Goal: Check status: Check status

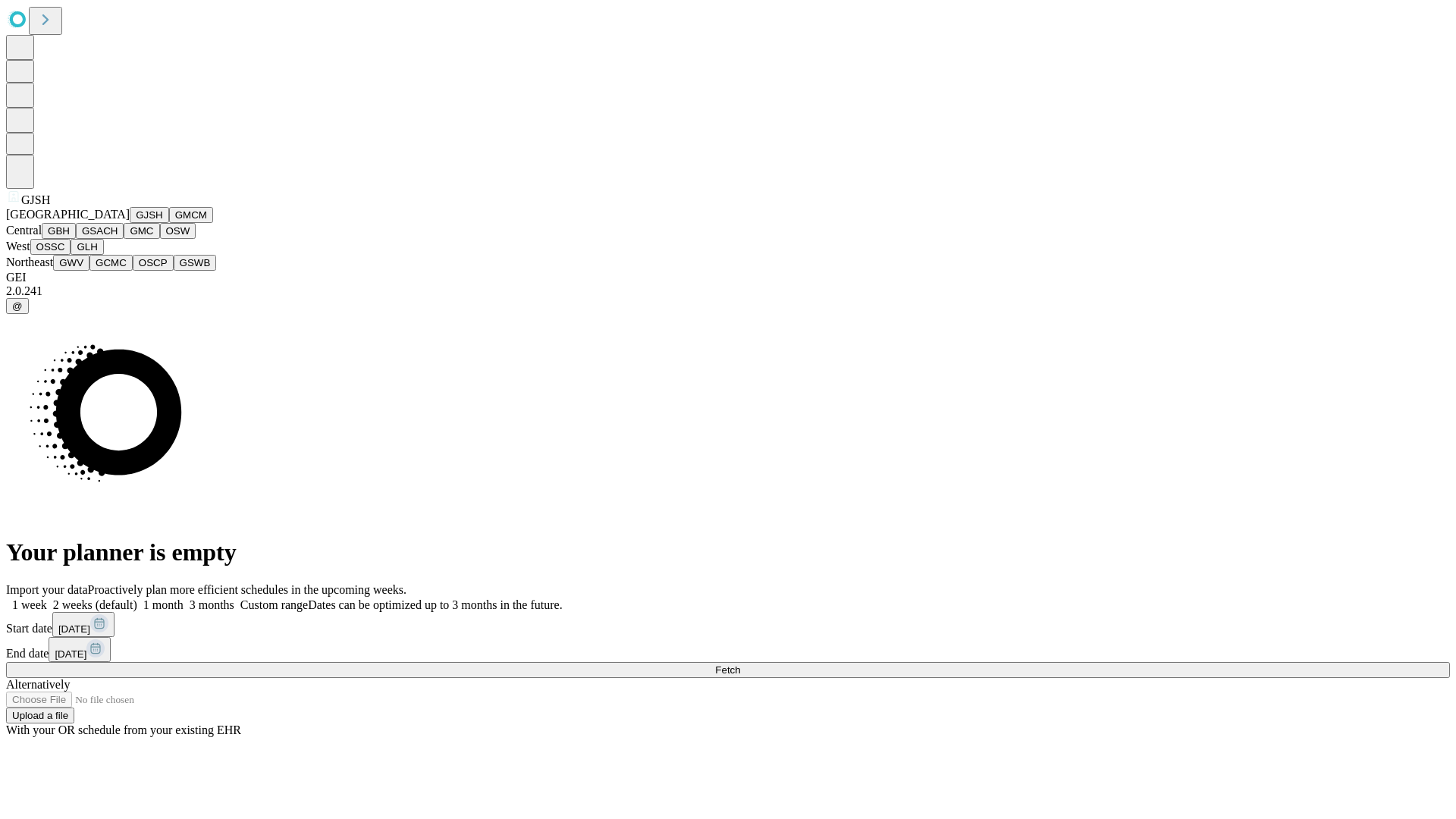
click at [130, 223] on button "GJSH" at bounding box center [149, 214] width 39 height 16
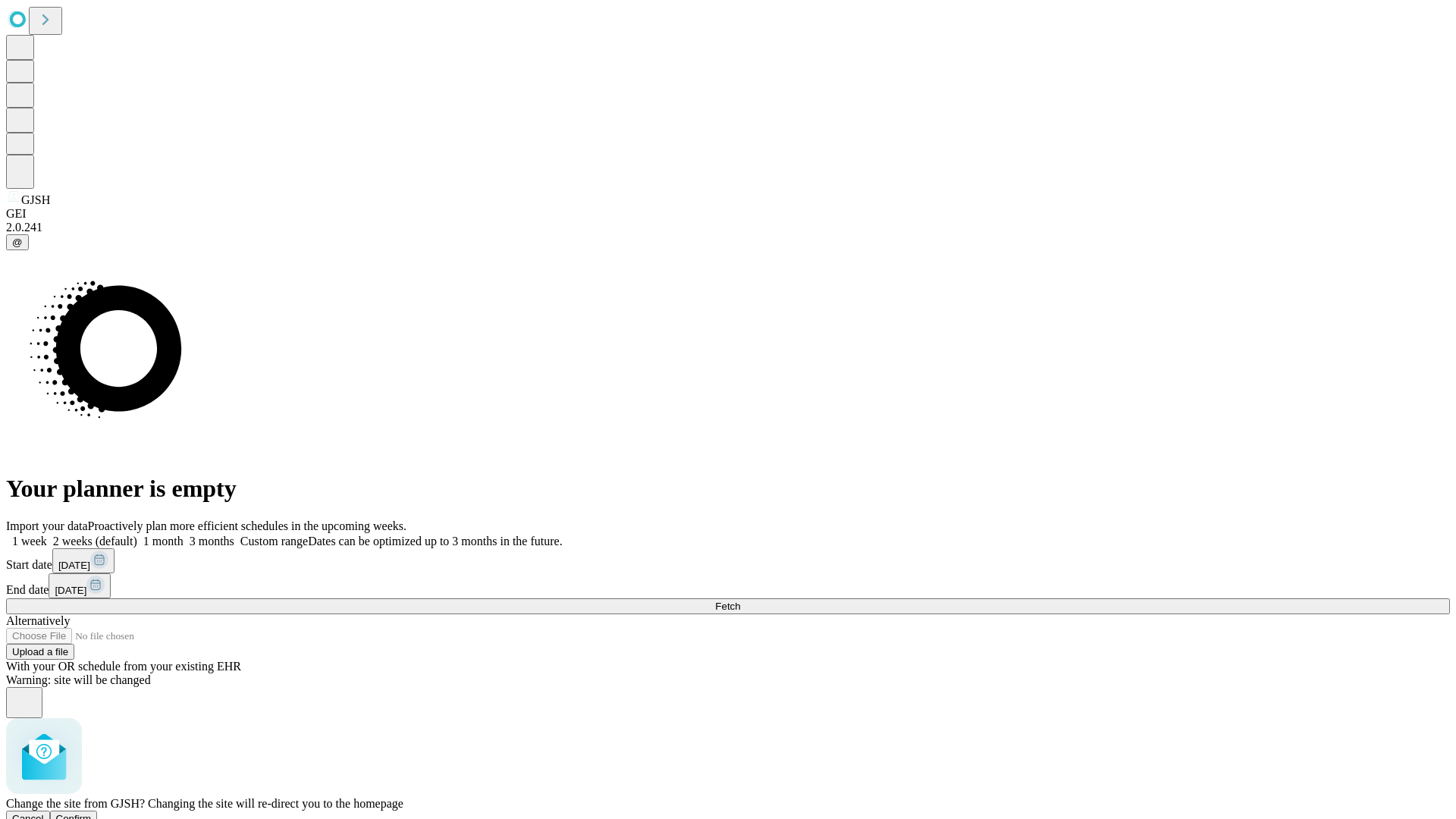
click at [92, 813] on span "Confirm" at bounding box center [74, 818] width 35 height 12
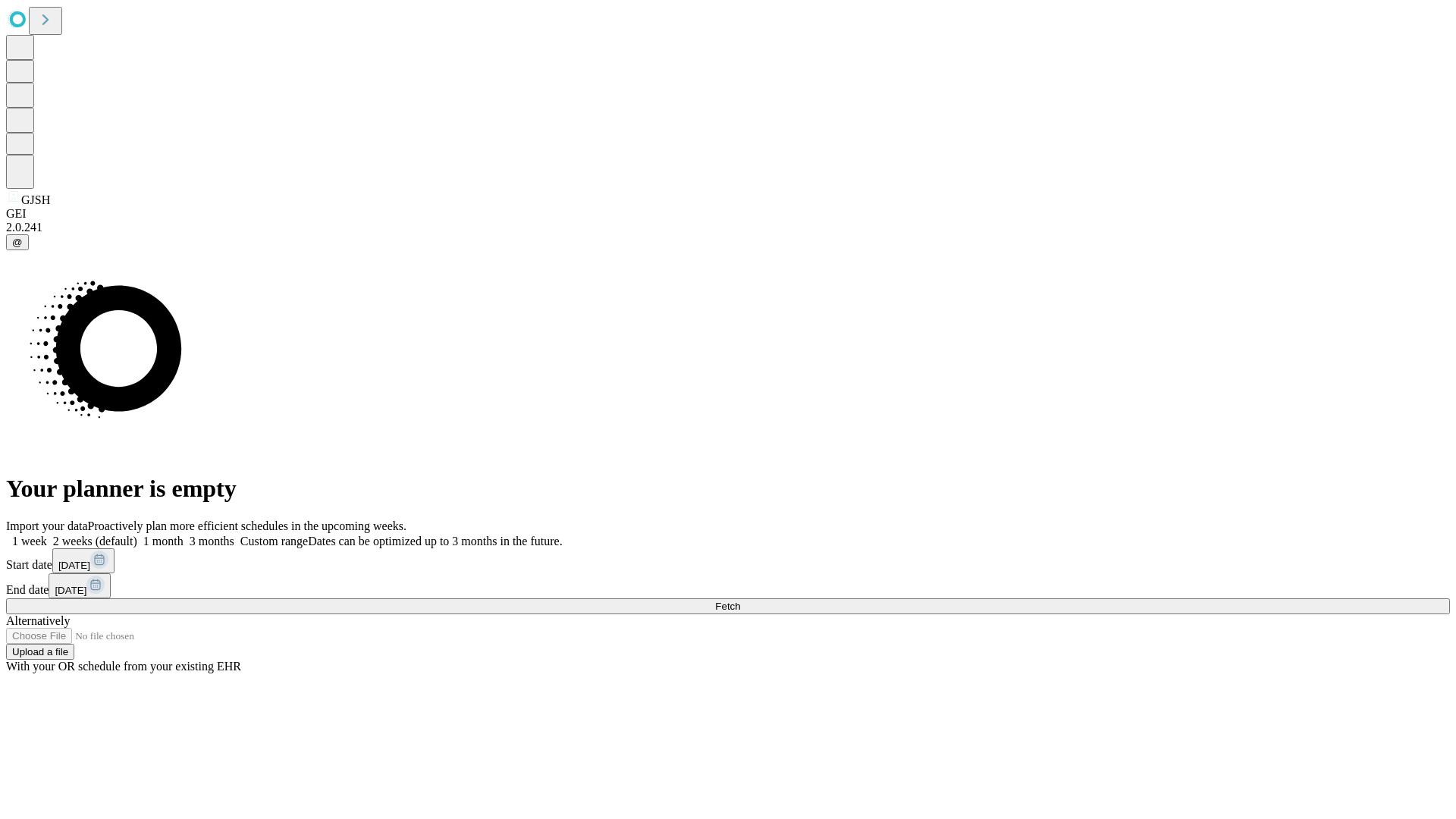
click at [137, 534] on label "2 weeks (default)" at bounding box center [92, 541] width 90 height 13
click at [740, 601] on span "Fetch" at bounding box center [727, 606] width 25 height 12
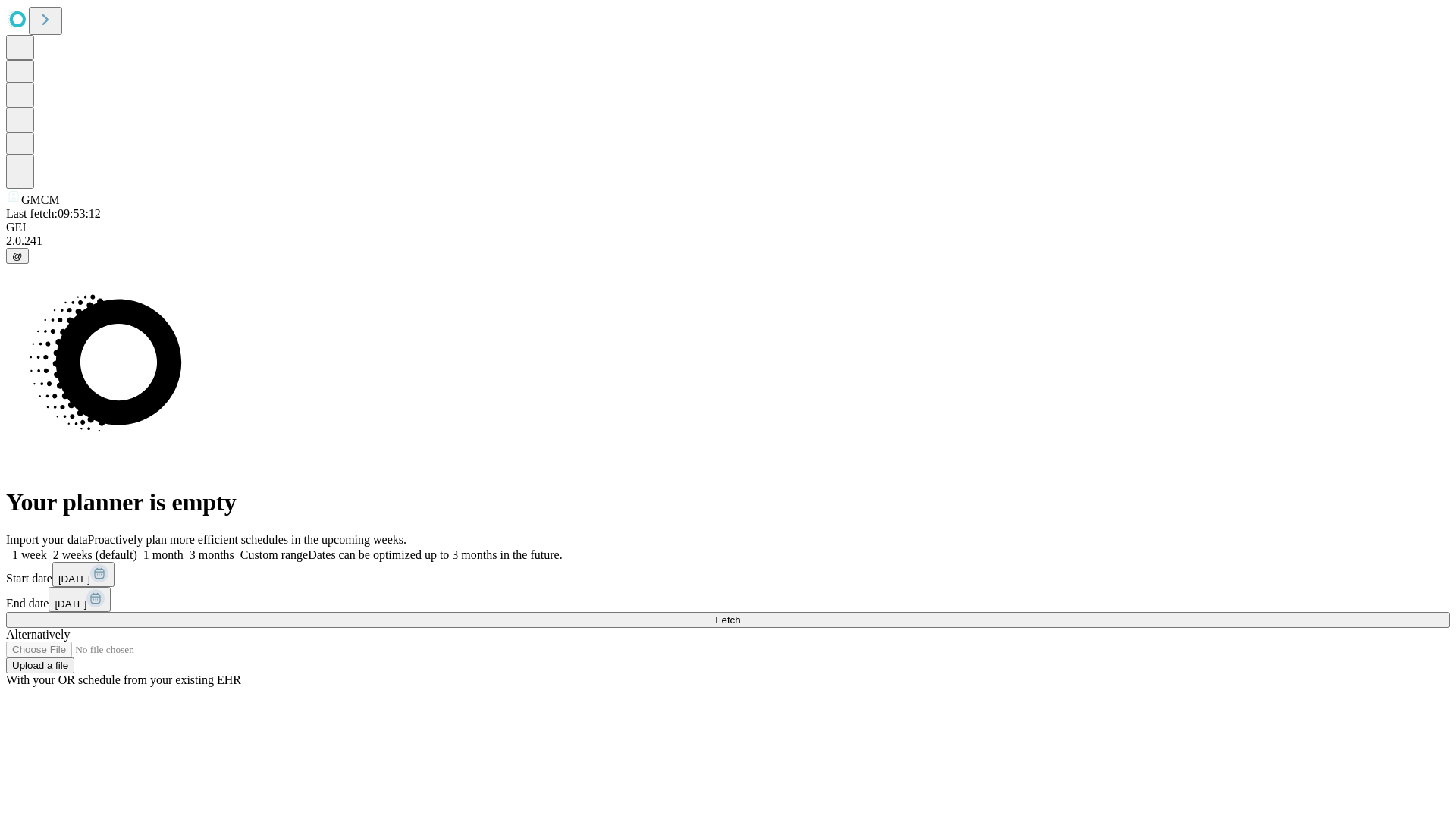
click at [137, 548] on label "2 weeks (default)" at bounding box center [92, 554] width 90 height 13
click at [740, 614] on span "Fetch" at bounding box center [727, 619] width 25 height 12
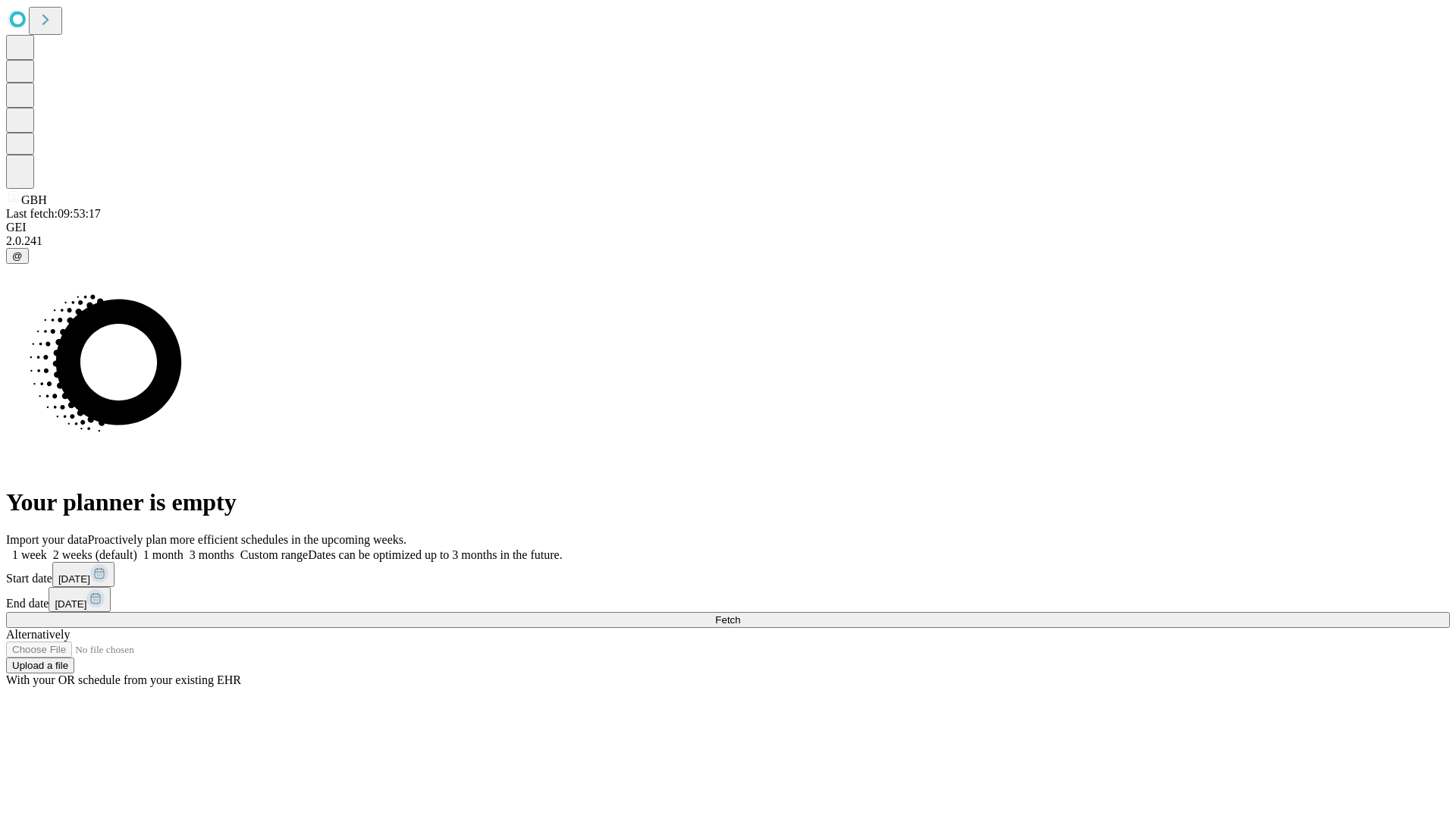
click at [137, 548] on label "2 weeks (default)" at bounding box center [92, 554] width 90 height 13
click at [740, 614] on span "Fetch" at bounding box center [727, 619] width 25 height 12
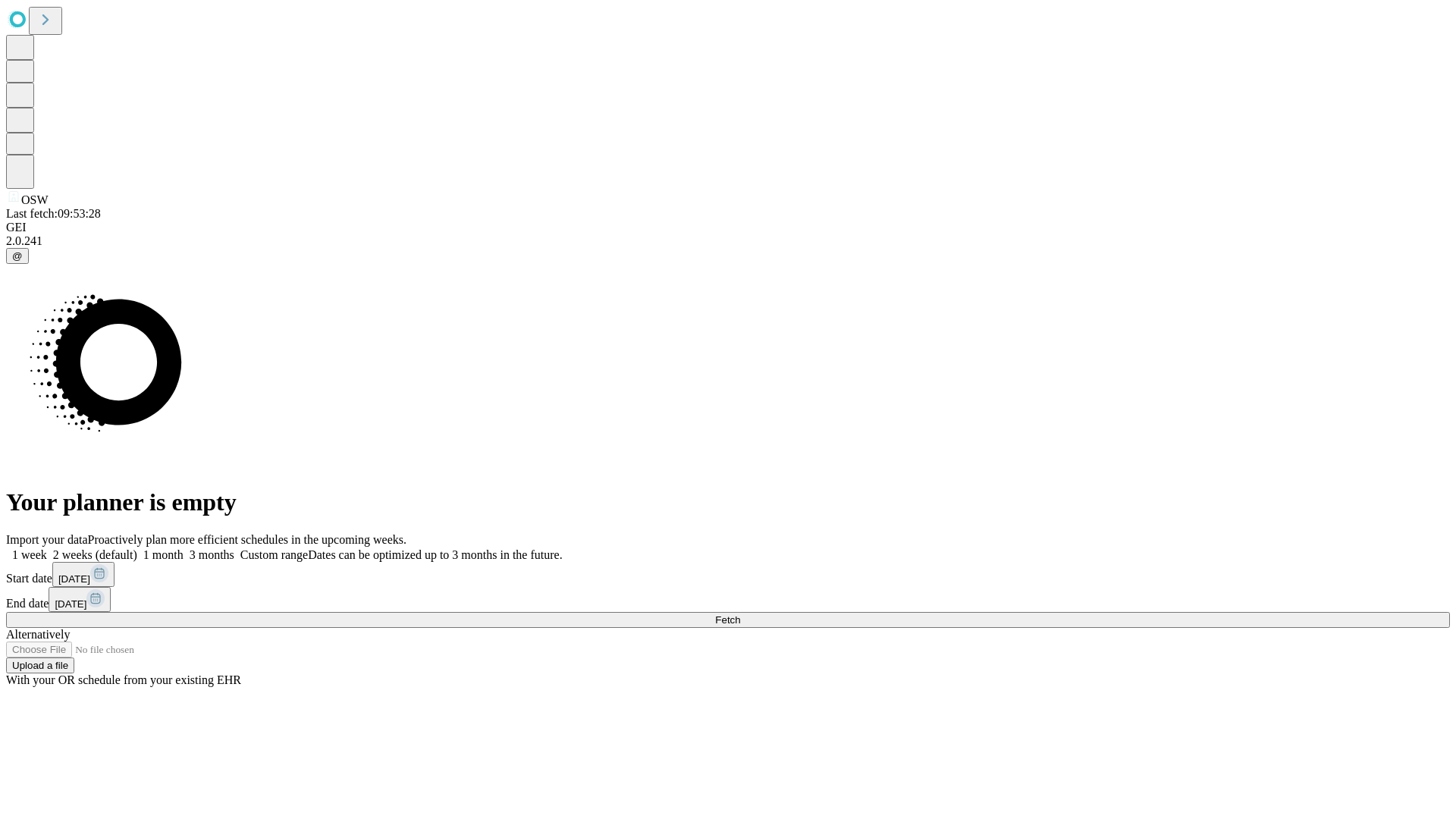
click at [137, 548] on label "2 weeks (default)" at bounding box center [92, 554] width 90 height 13
click at [740, 614] on span "Fetch" at bounding box center [727, 619] width 25 height 12
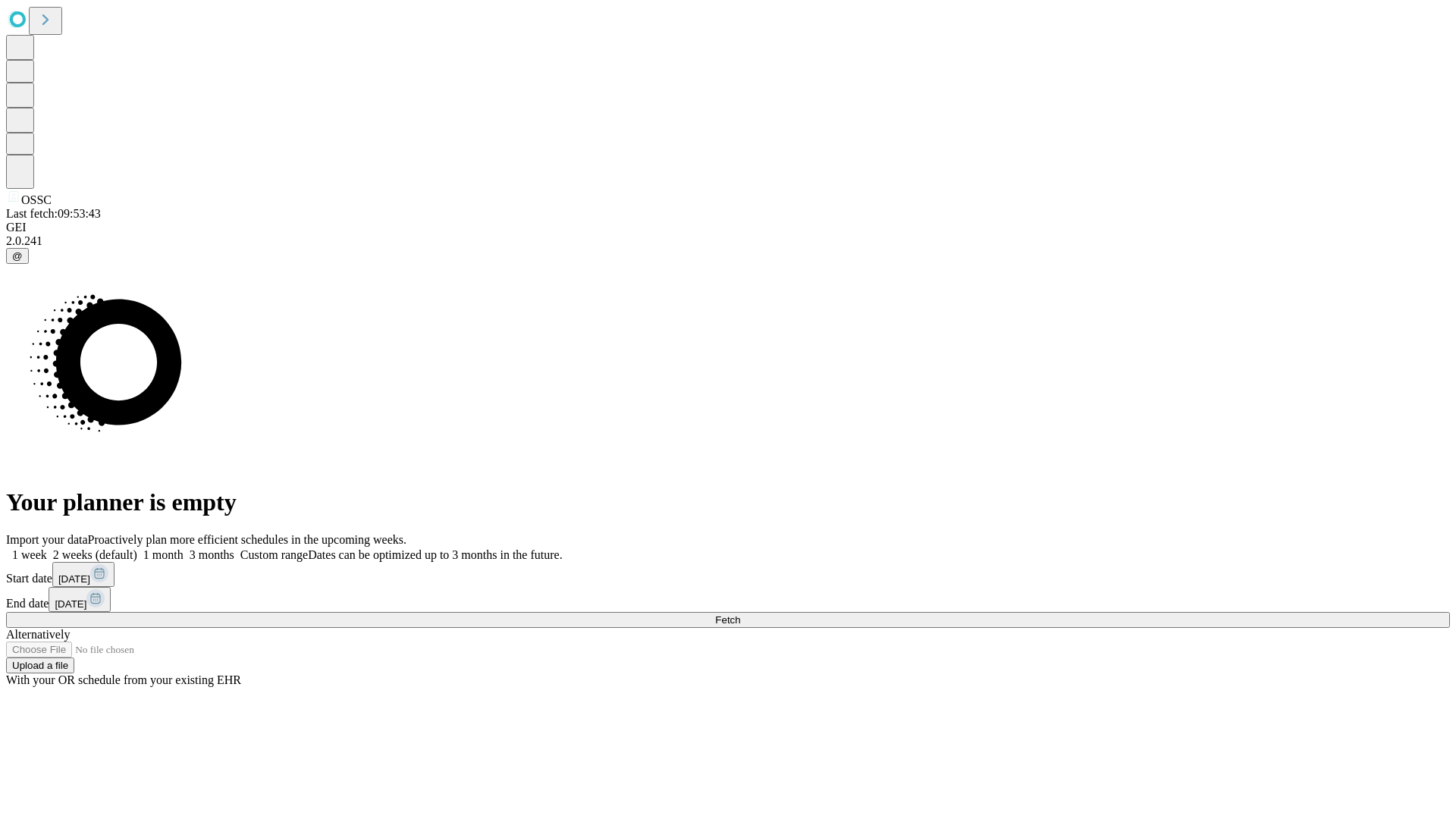
click at [740, 614] on span "Fetch" at bounding box center [727, 619] width 25 height 12
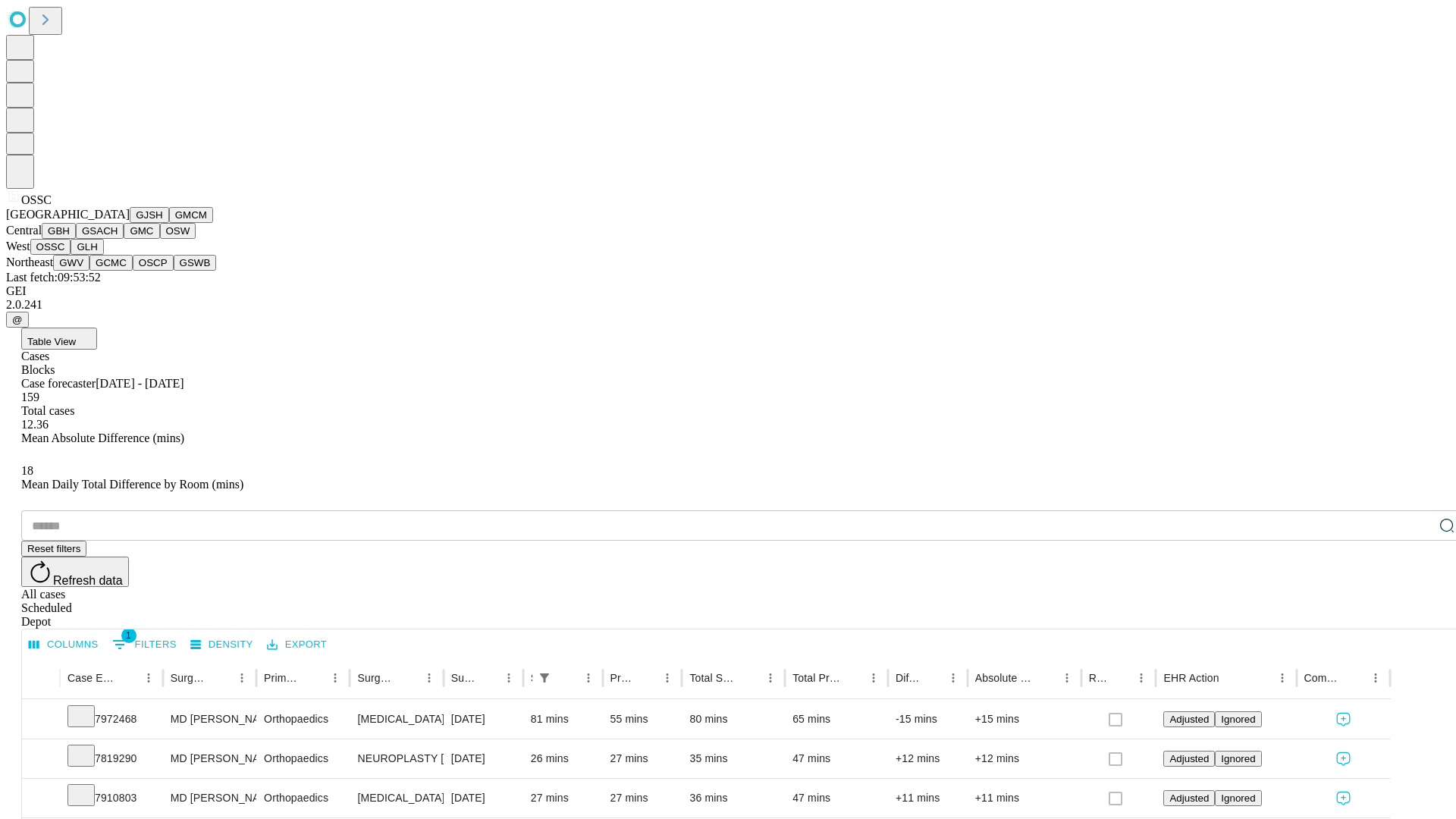
click at [103, 254] on button "GLH" at bounding box center [86, 247] width 32 height 16
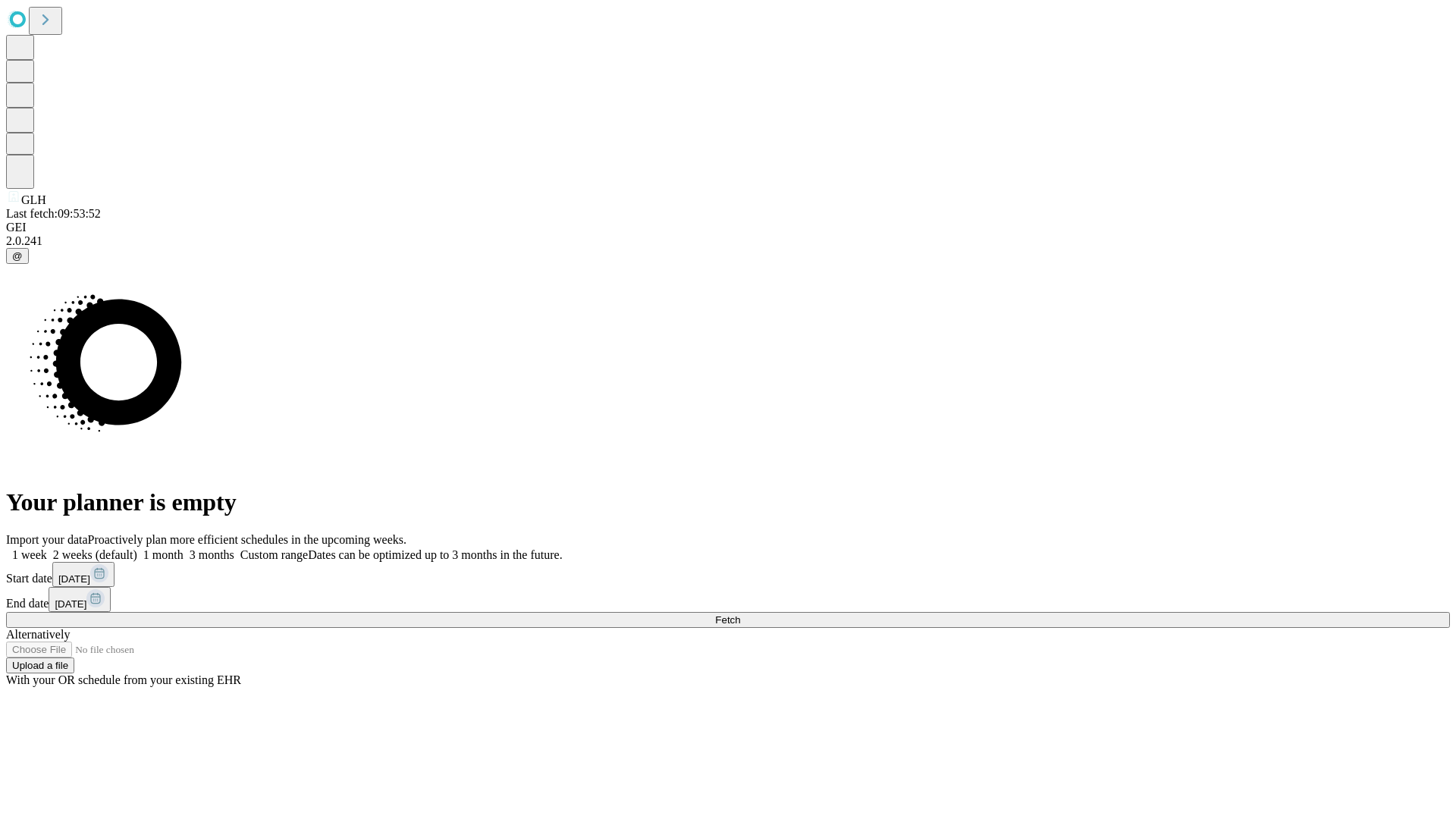
click at [740, 614] on span "Fetch" at bounding box center [727, 619] width 25 height 12
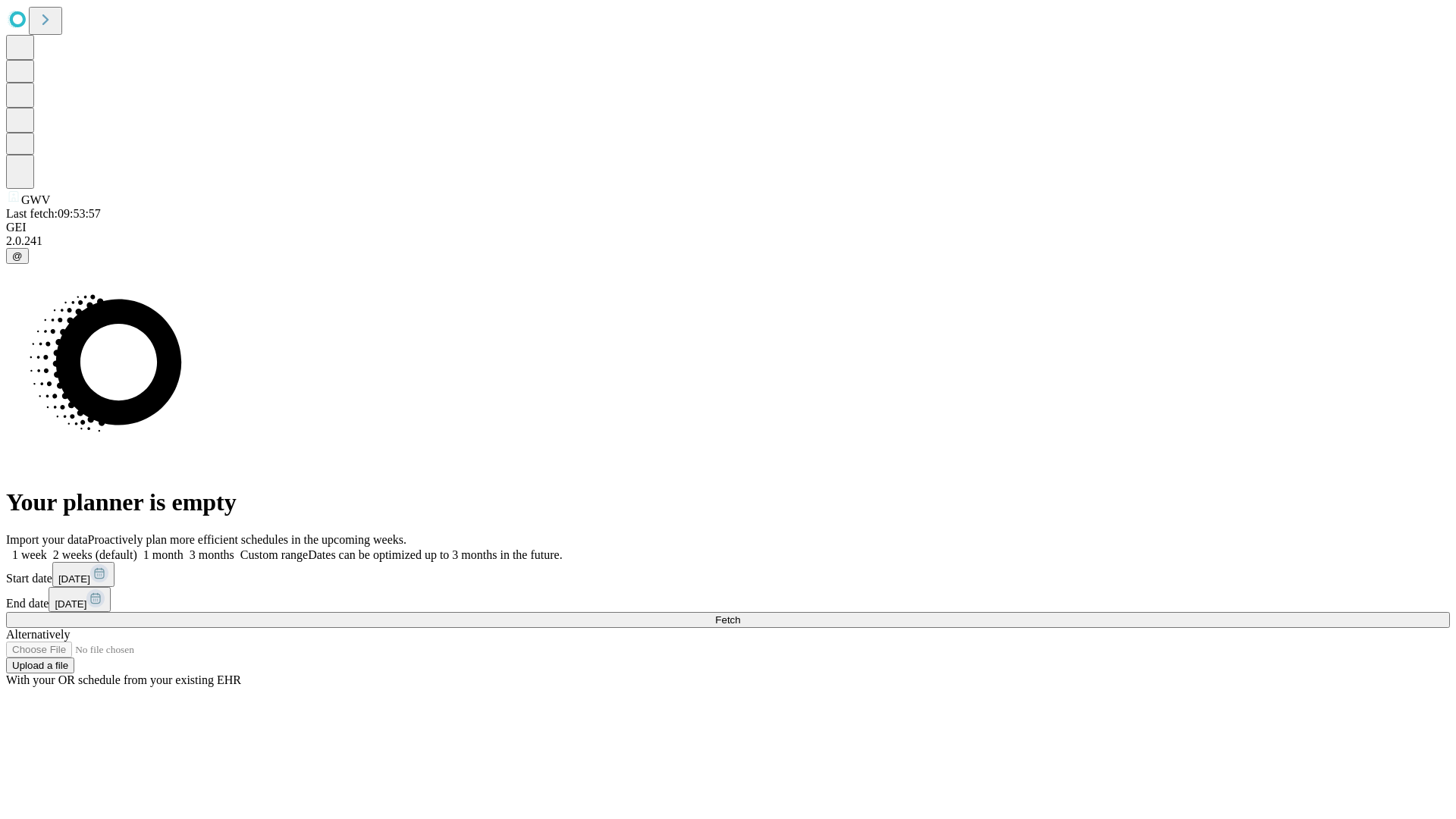
click at [137, 548] on label "2 weeks (default)" at bounding box center [92, 554] width 90 height 13
click at [740, 614] on span "Fetch" at bounding box center [727, 619] width 25 height 12
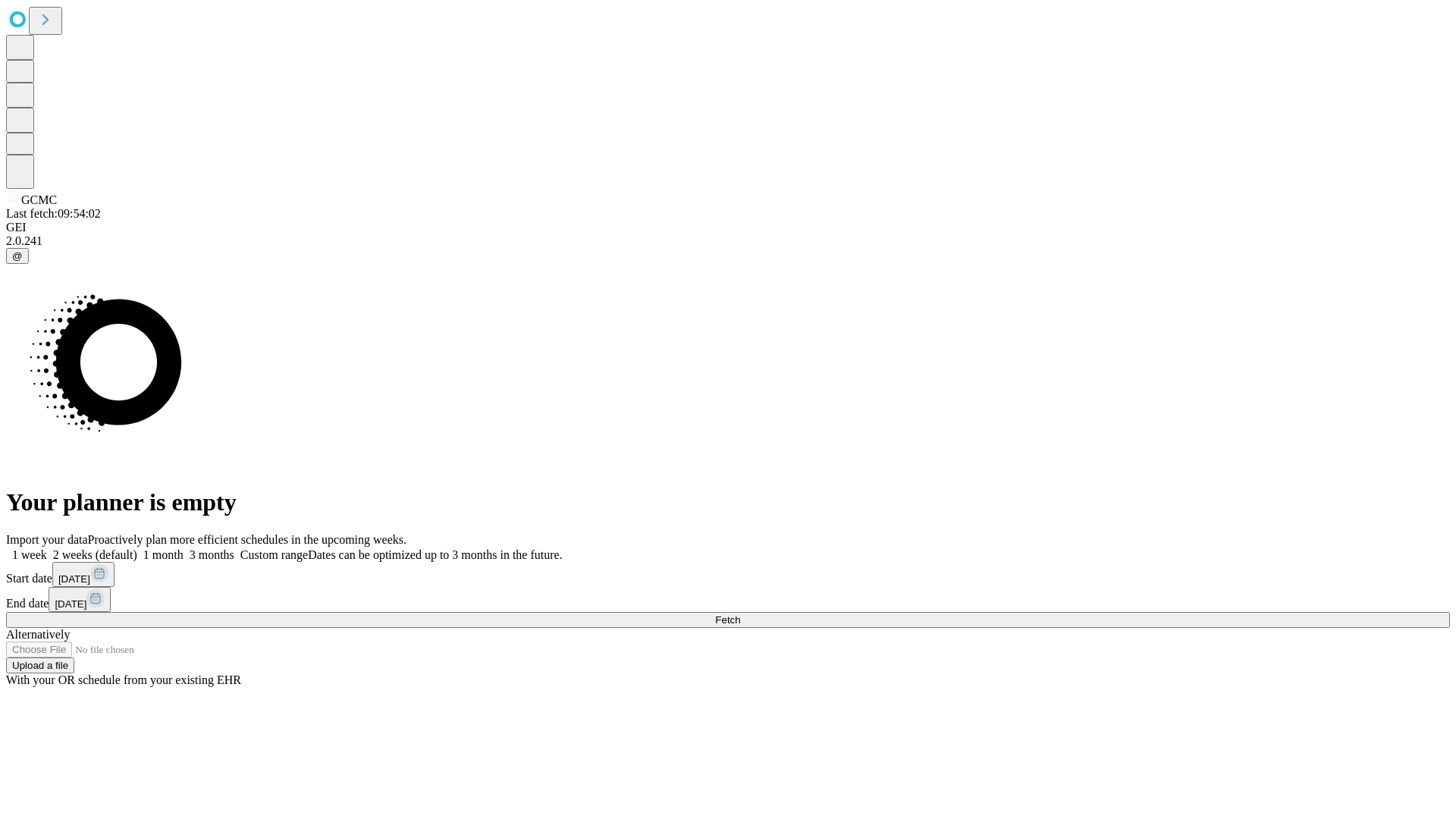
click at [740, 614] on span "Fetch" at bounding box center [727, 619] width 25 height 12
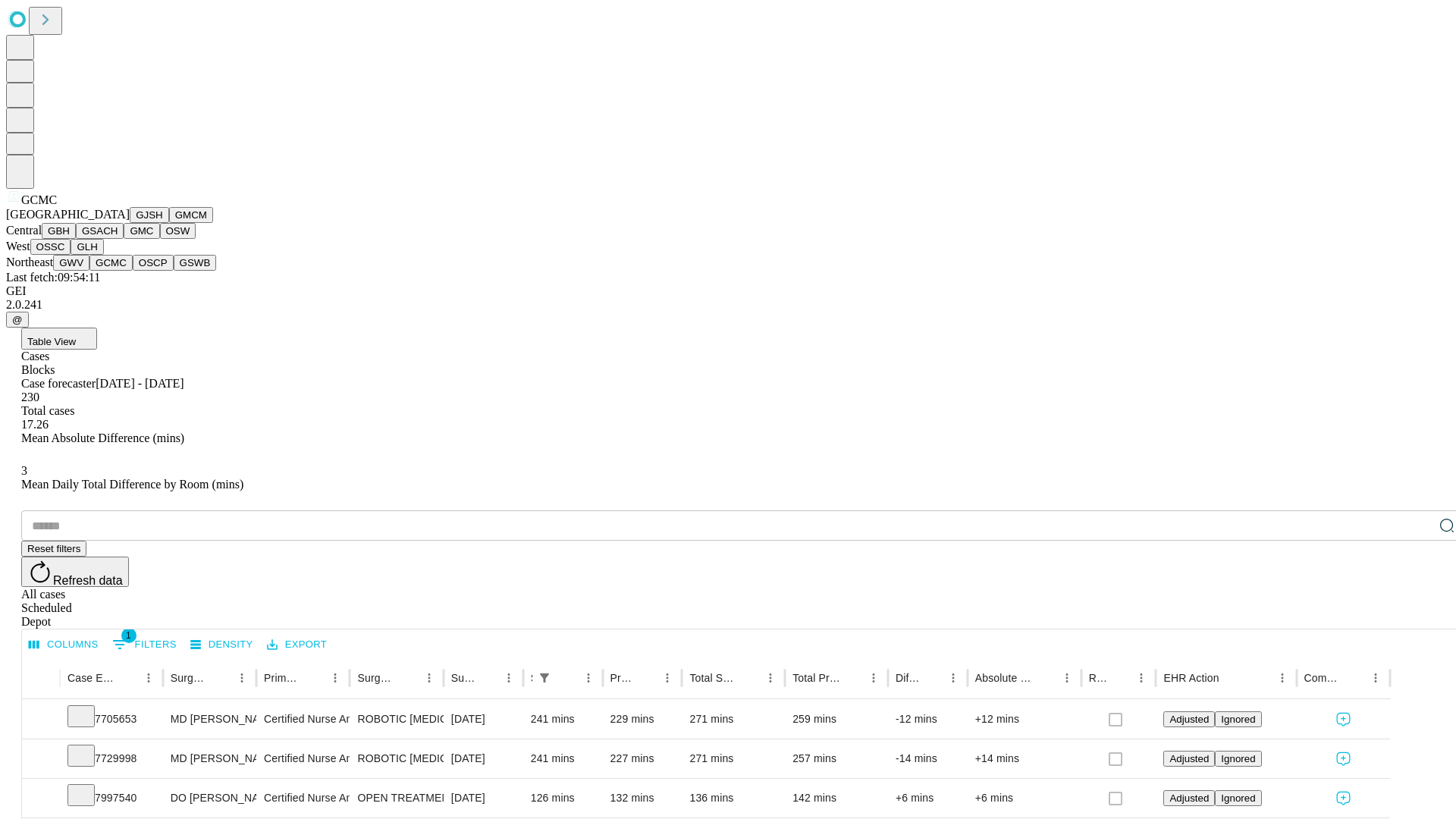
click at [133, 271] on button "OSCP" at bounding box center [153, 262] width 41 height 16
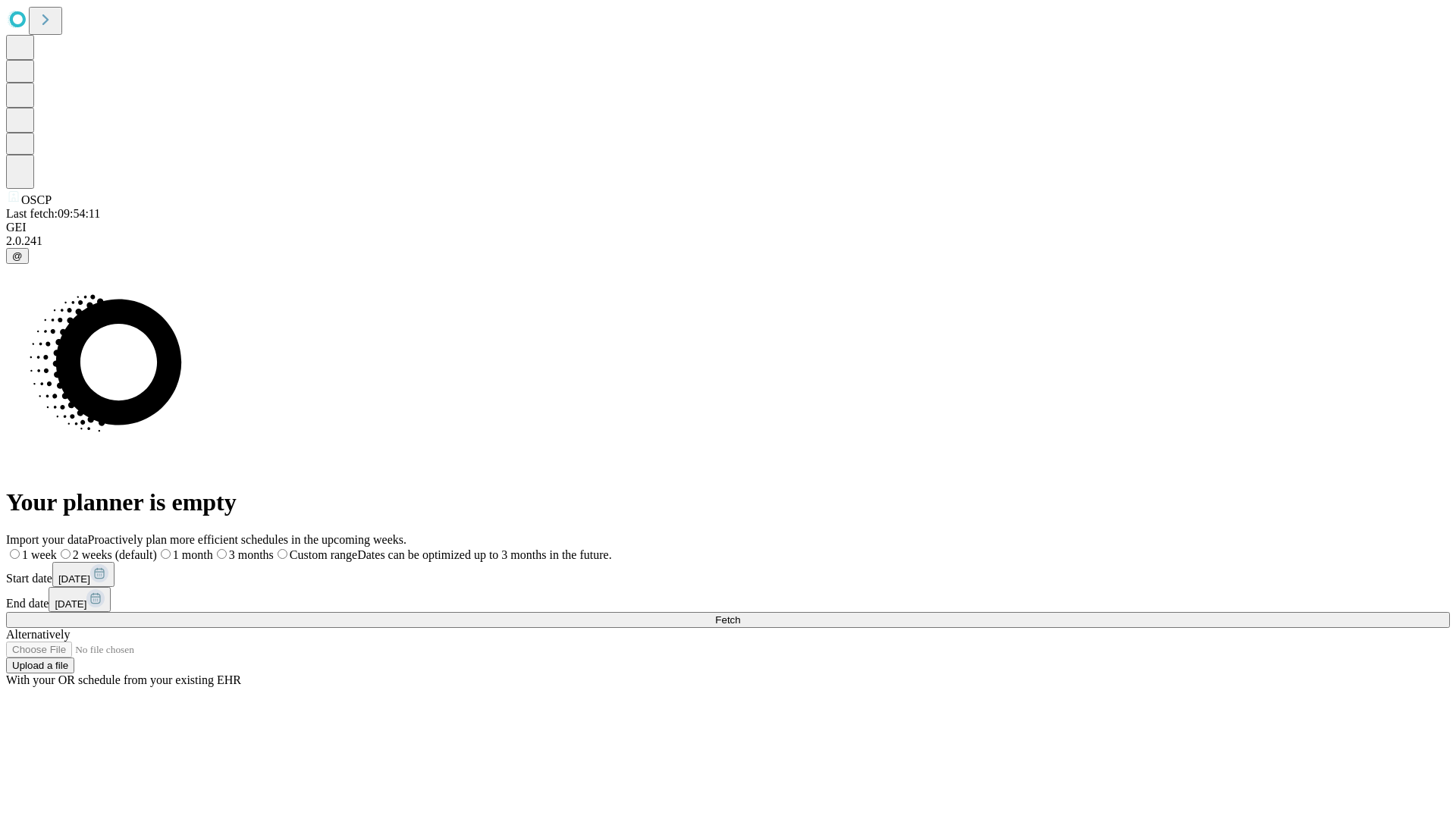
click at [157, 548] on label "2 weeks (default)" at bounding box center [107, 554] width 100 height 13
click at [740, 614] on span "Fetch" at bounding box center [727, 619] width 25 height 12
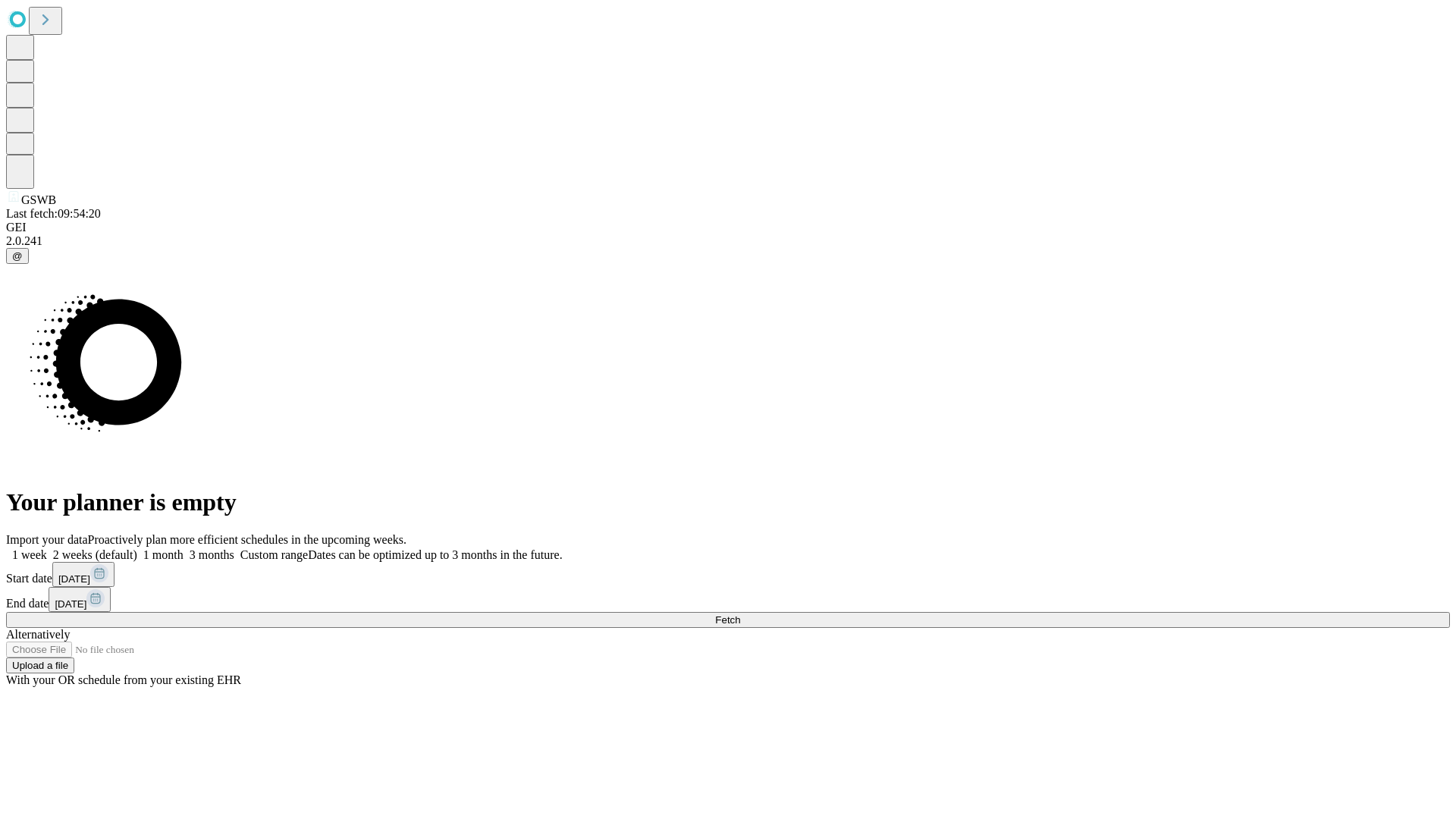
click at [137, 548] on label "2 weeks (default)" at bounding box center [92, 554] width 90 height 13
click at [740, 614] on span "Fetch" at bounding box center [727, 619] width 25 height 12
